Goal: Task Accomplishment & Management: Manage account settings

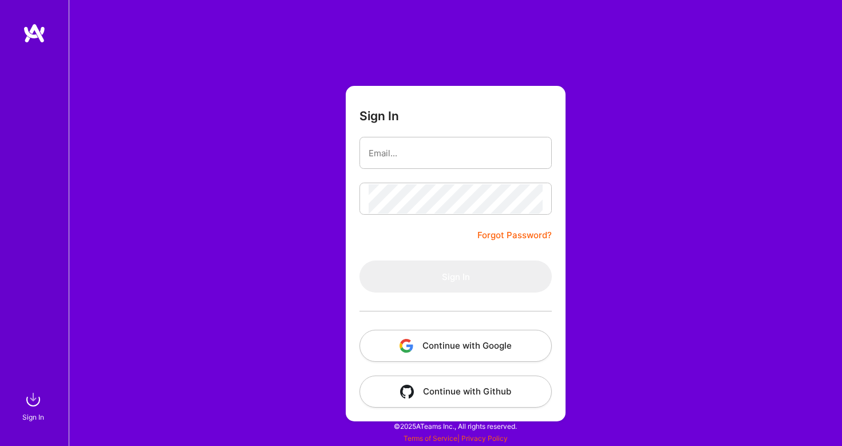
click at [499, 346] on button "Continue with Google" at bounding box center [456, 346] width 192 height 32
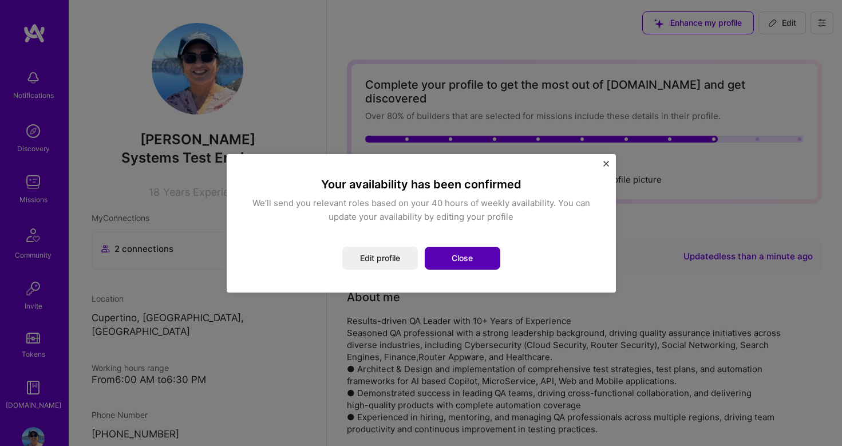
click at [452, 252] on button "Close" at bounding box center [463, 258] width 76 height 23
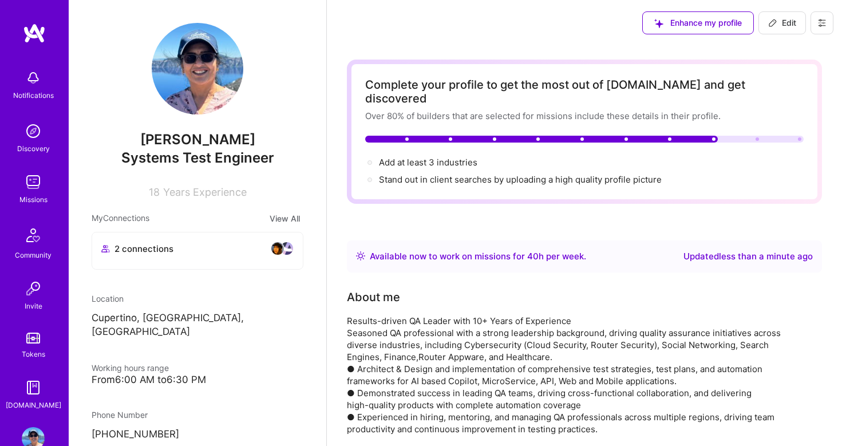
click at [29, 186] on img at bounding box center [33, 182] width 23 height 23
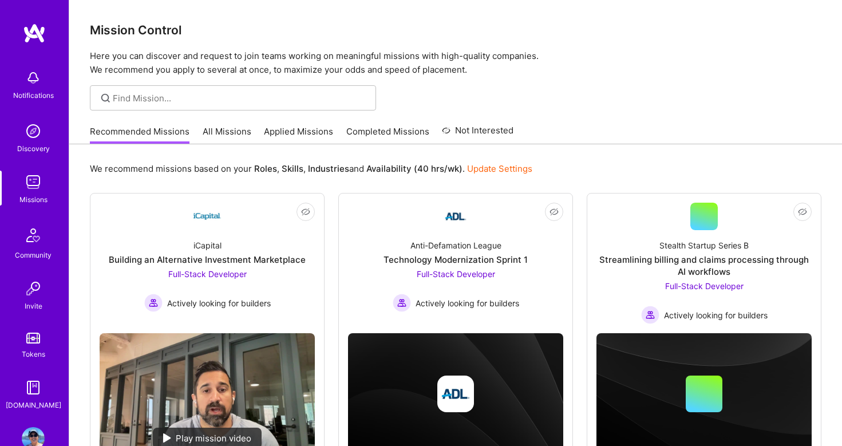
click at [230, 132] on link "All Missions" at bounding box center [227, 134] width 49 height 19
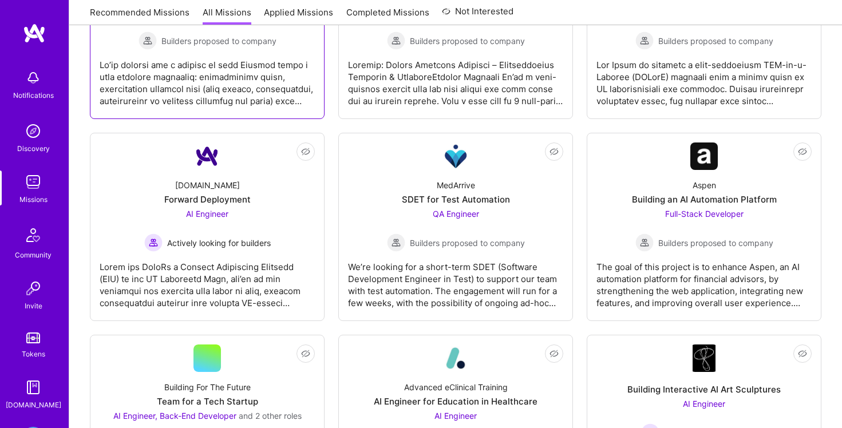
scroll to position [131, 0]
